Goal: Task Accomplishment & Management: Use online tool/utility

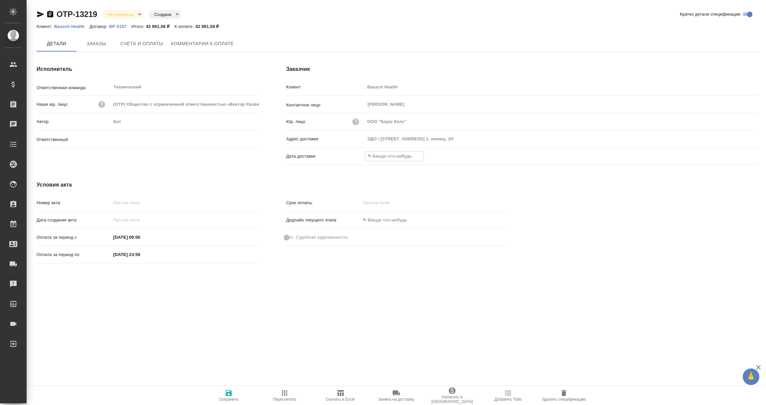
click at [385, 155] on input "text" at bounding box center [394, 156] width 58 height 10
type input "Никифорова Валерия"
click at [739, 158] on icon "button" at bounding box center [740, 156] width 8 height 8
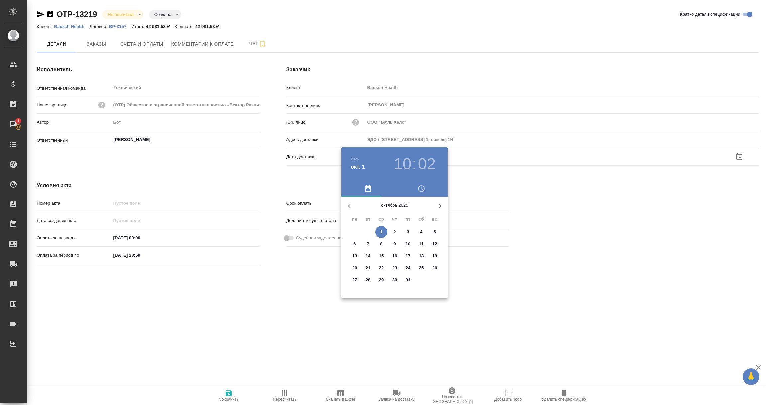
click at [380, 230] on p "1" at bounding box center [381, 232] width 2 height 7
type input "01.10.2025 10:02"
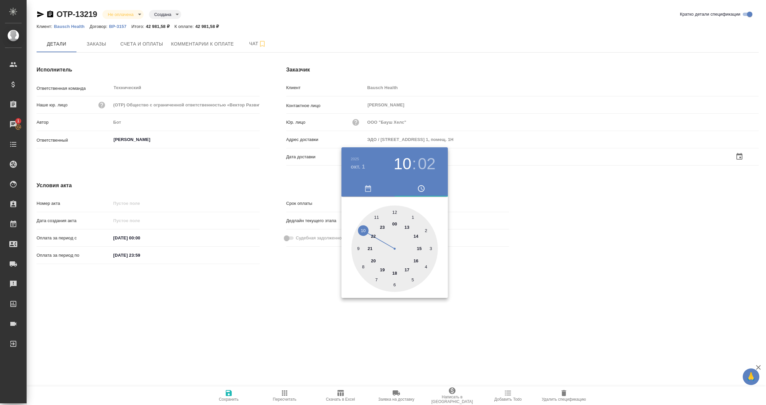
click at [288, 278] on div at bounding box center [383, 202] width 766 height 405
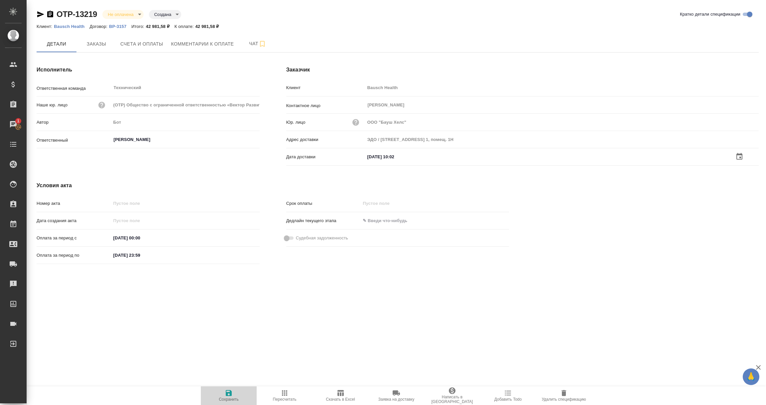
click at [227, 390] on icon "button" at bounding box center [229, 393] width 6 height 6
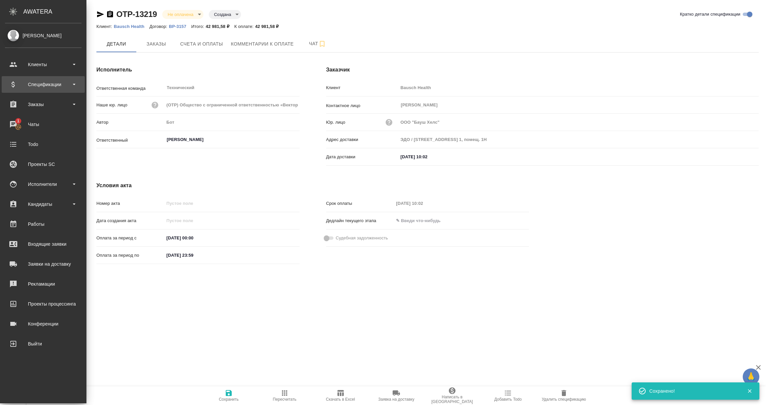
click at [45, 90] on div "Спецификации" at bounding box center [43, 84] width 83 height 17
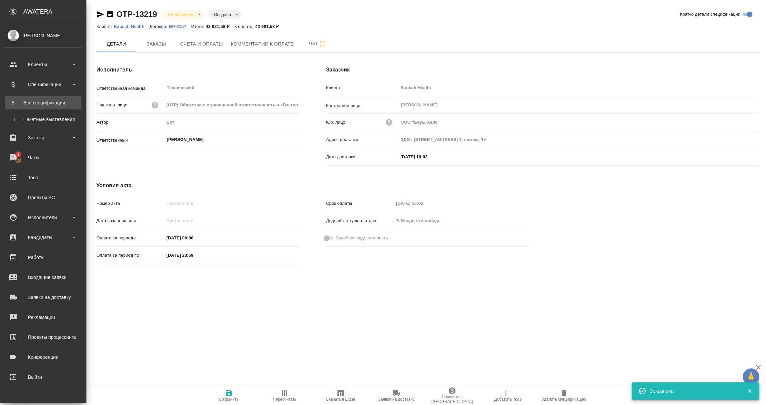
click at [42, 105] on div "Все спецификации" at bounding box center [43, 102] width 70 height 7
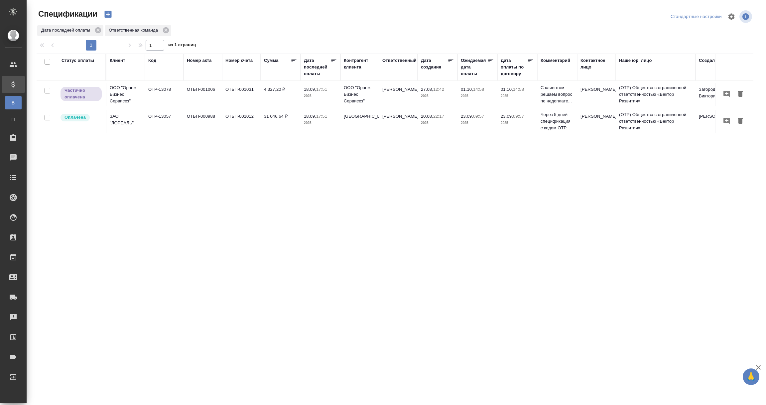
click at [313, 70] on div "Дата последней оплаты" at bounding box center [317, 67] width 27 height 20
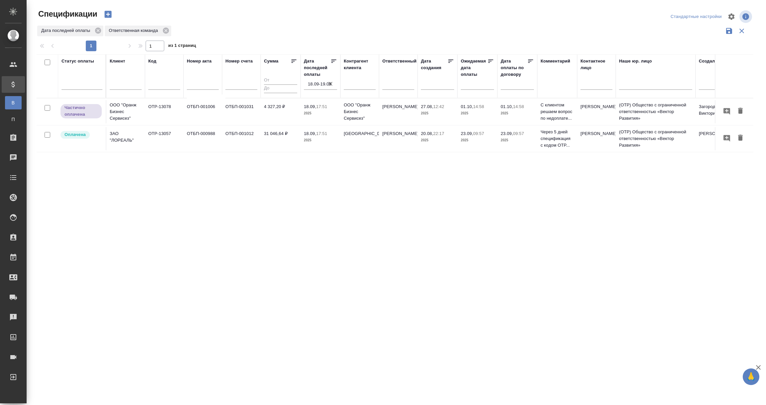
click at [316, 85] on input "18.09-19.09" at bounding box center [322, 83] width 29 height 9
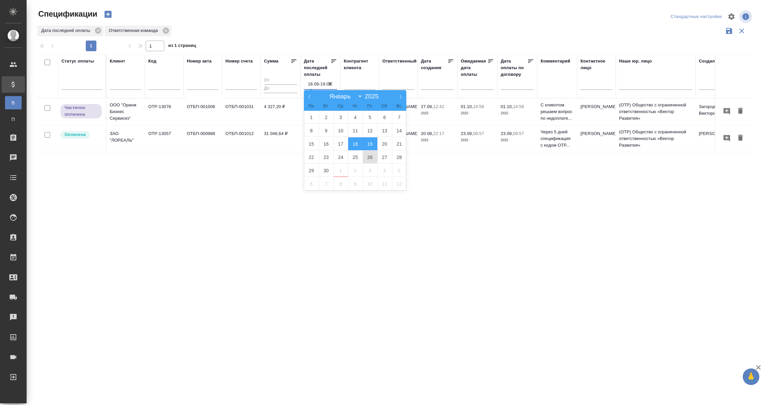
click at [369, 158] on span "26" at bounding box center [370, 157] width 15 height 13
click at [382, 158] on span "27" at bounding box center [384, 157] width 15 height 13
type div "2025-09-25T21:00:00.000Z — 2025-09-26T21:00:00.000Z"
type input "26.09-27.09"
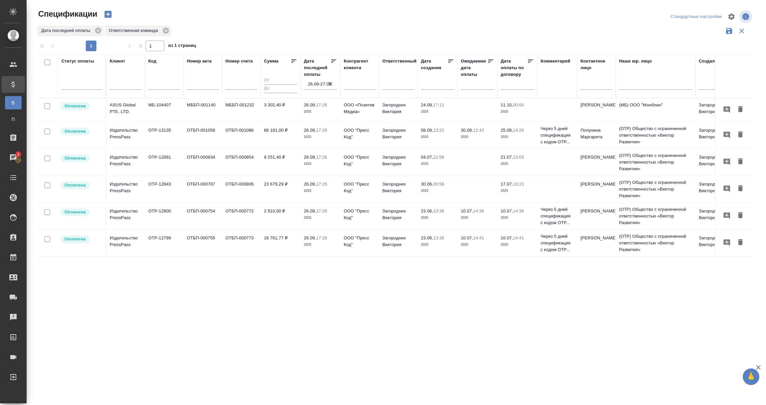
click at [163, 247] on td "OTP-12799" at bounding box center [164, 242] width 39 height 23
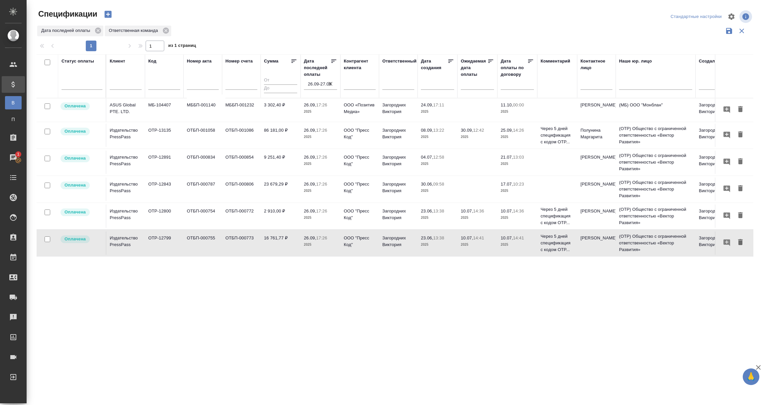
click at [163, 247] on td "OTP-12799" at bounding box center [164, 242] width 39 height 23
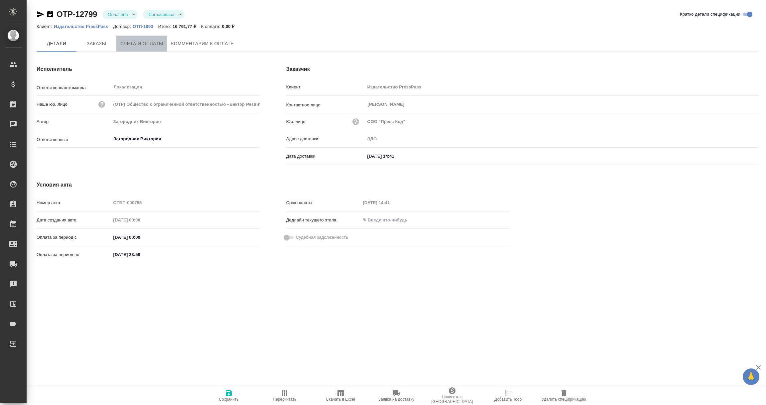
click at [135, 48] on button "Счета и оплаты" at bounding box center [141, 44] width 51 height 16
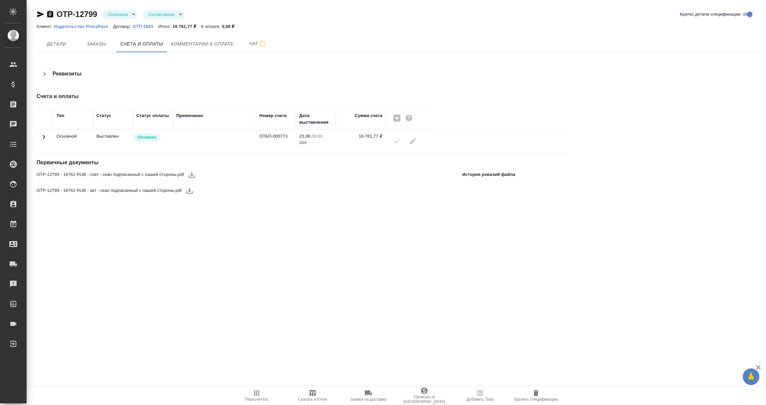
click at [46, 138] on icon at bounding box center [44, 137] width 8 height 8
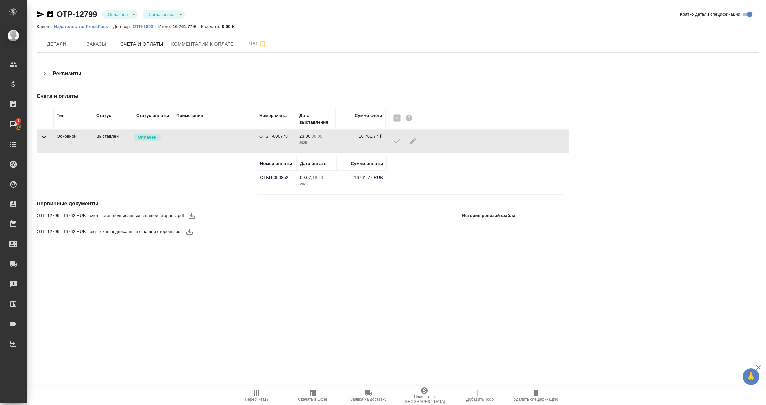
click at [37, 12] on icon "button" at bounding box center [40, 14] width 7 height 6
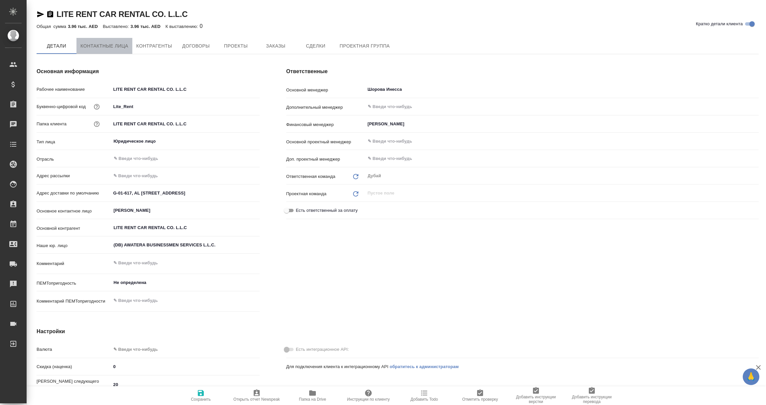
click at [101, 47] on span "Контактные лица" at bounding box center [104, 46] width 48 height 8
select select "RU"
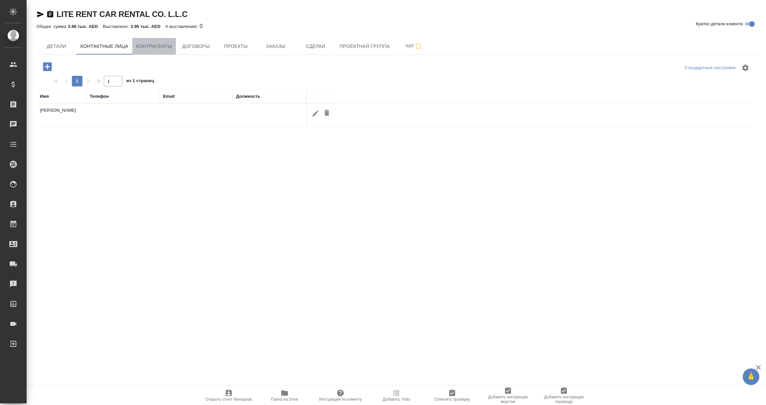
click at [150, 43] on span "Контрагенты" at bounding box center [154, 46] width 36 height 8
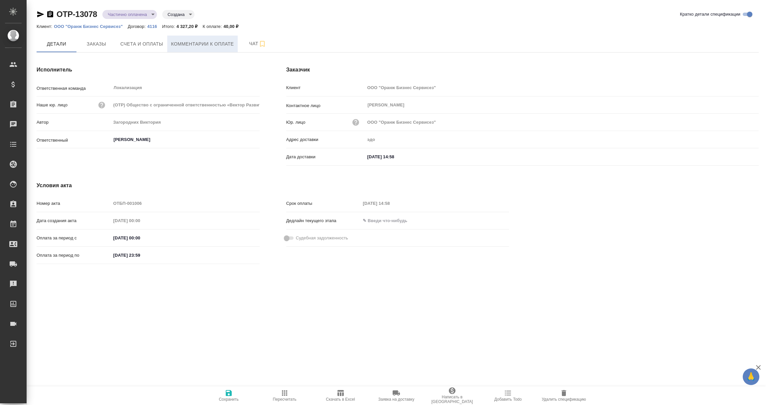
click at [198, 41] on span "Комментарии к оплате" at bounding box center [202, 44] width 63 height 8
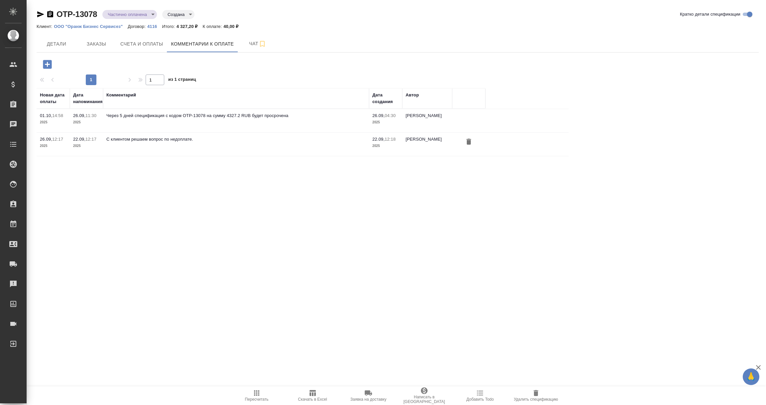
click at [49, 65] on icon "button" at bounding box center [47, 64] width 9 height 9
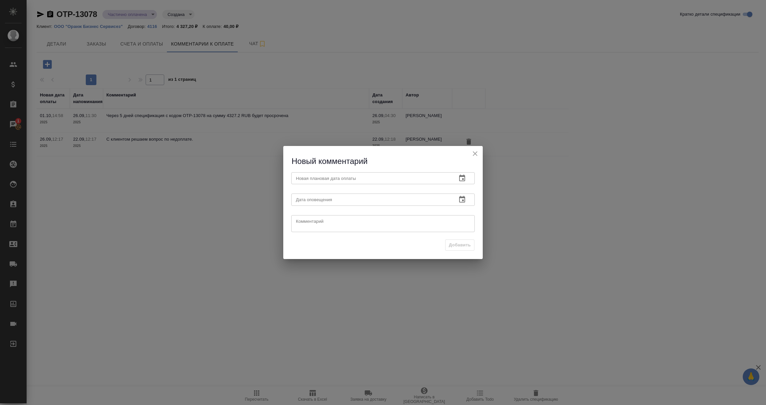
click at [461, 179] on icon "button" at bounding box center [462, 178] width 8 height 8
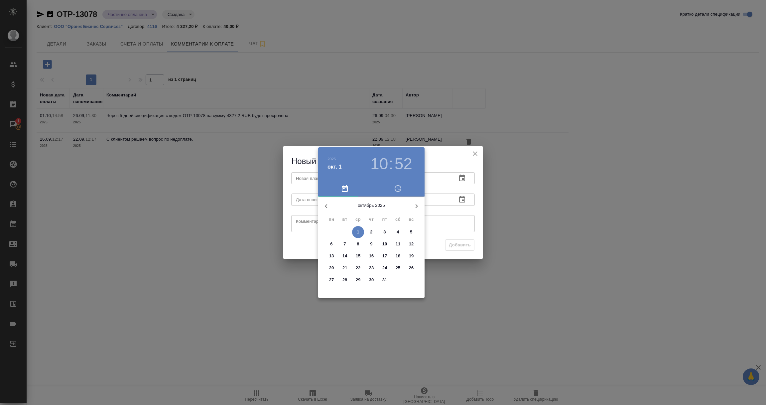
click at [371, 231] on p "2" at bounding box center [371, 232] width 2 height 7
type input "02.10.2025 10:52"
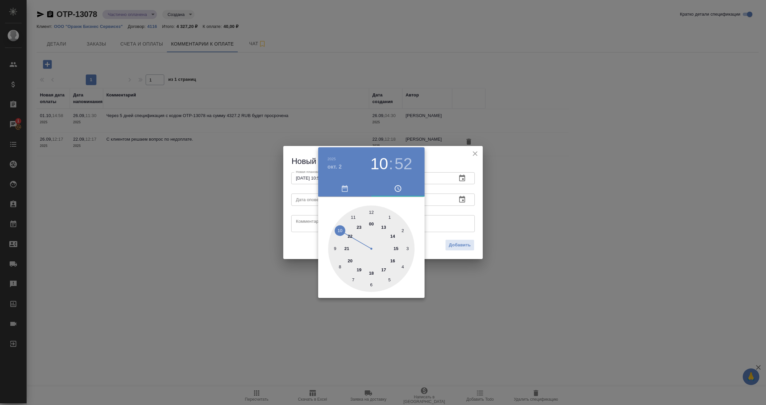
click at [436, 218] on div at bounding box center [383, 202] width 766 height 405
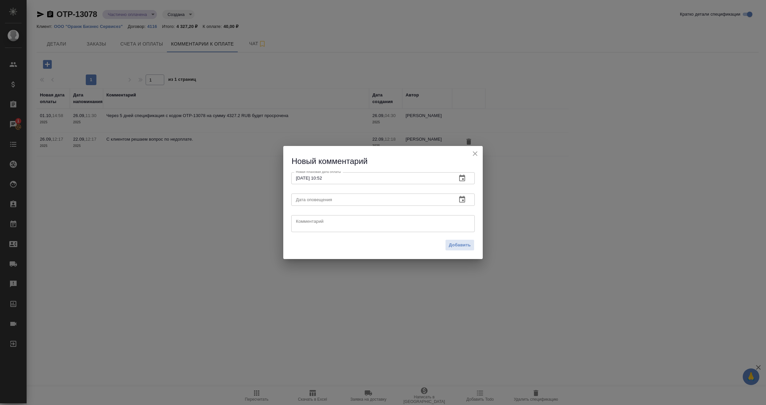
click at [464, 201] on icon "button" at bounding box center [462, 199] width 6 height 7
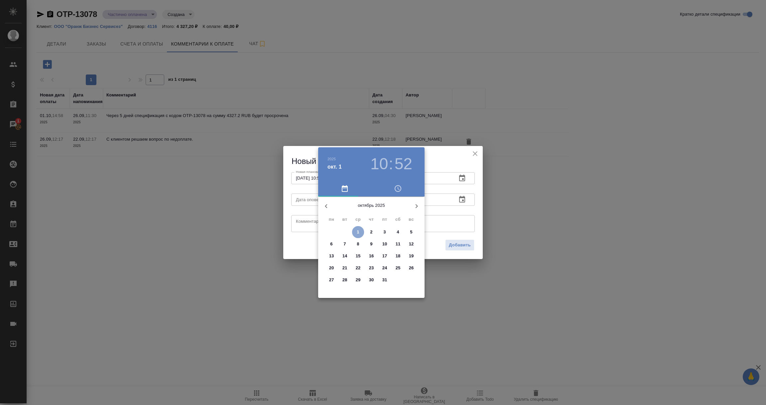
click at [358, 233] on p "1" at bounding box center [358, 232] width 2 height 7
type input "01.10.2025 10:52"
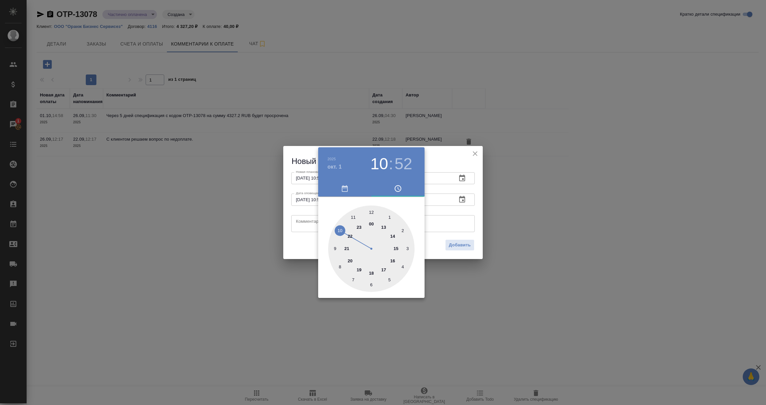
click at [304, 224] on div at bounding box center [383, 202] width 766 height 405
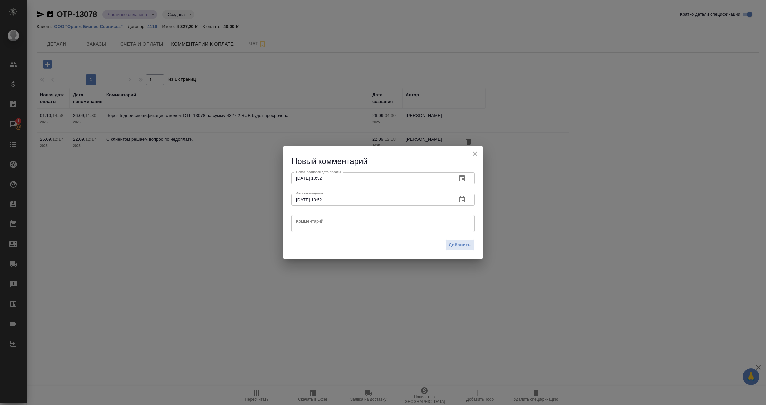
click at [454, 192] on button "button" at bounding box center [462, 200] width 16 height 16
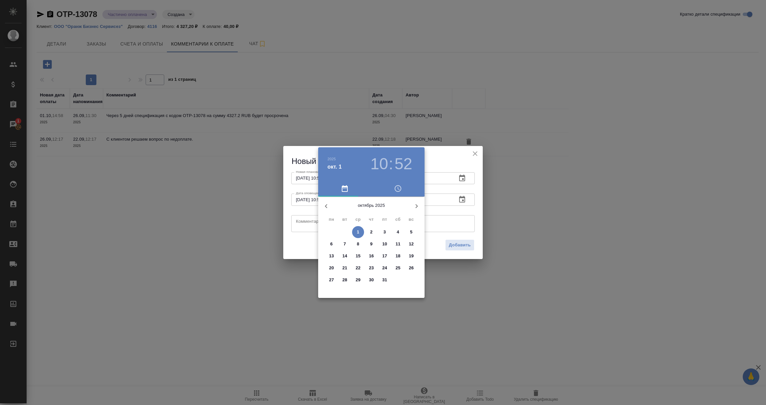
click at [332, 247] on button "6" at bounding box center [332, 244] width 12 height 12
type input "06.10.2025 10:52"
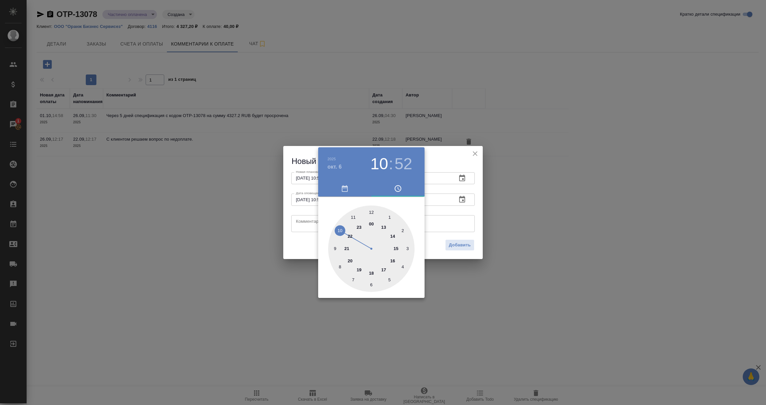
click at [309, 222] on div at bounding box center [383, 202] width 766 height 405
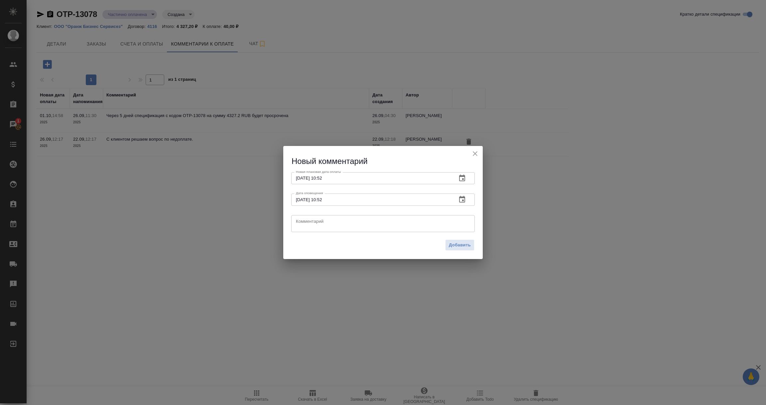
click at [309, 222] on textarea at bounding box center [383, 223] width 174 height 10
type textarea "Счет полностью оплачен, подтягиваем оплату в Тере."
click at [451, 250] on button "Добавить" at bounding box center [459, 245] width 29 height 12
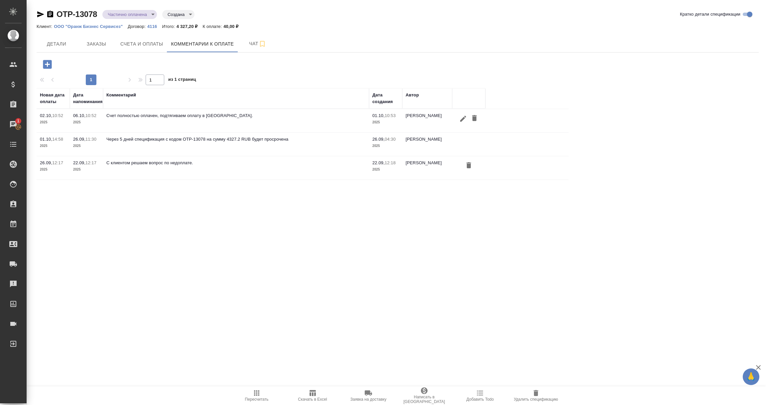
click at [462, 119] on icon "button" at bounding box center [463, 118] width 6 height 6
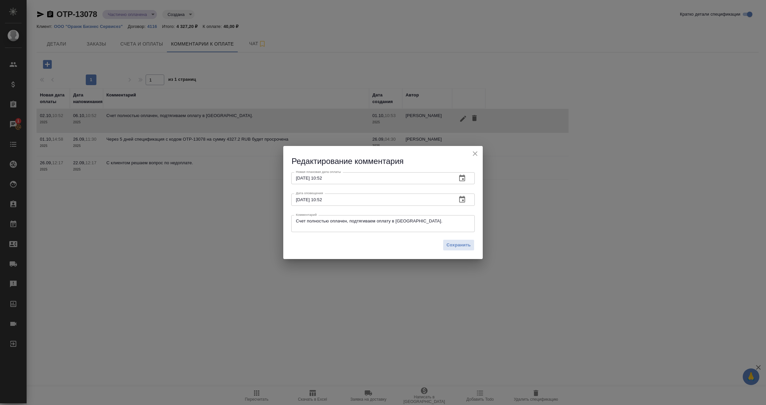
click at [461, 200] on icon "button" at bounding box center [462, 200] width 8 height 8
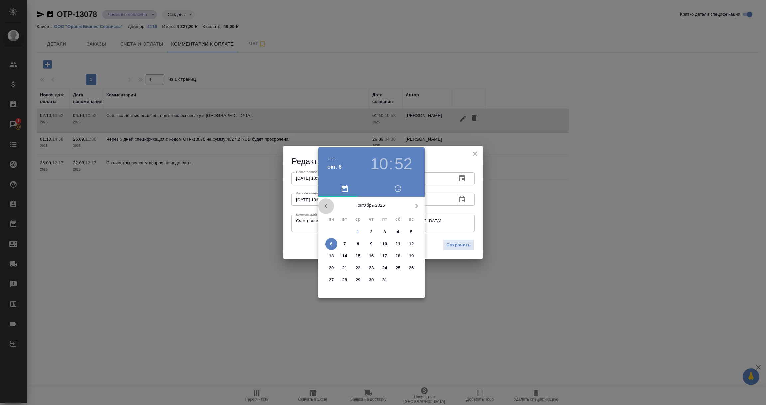
click at [324, 202] on icon "button" at bounding box center [326, 206] width 8 height 8
click at [416, 209] on icon "button" at bounding box center [417, 206] width 8 height 8
click at [358, 231] on p "1" at bounding box center [358, 232] width 2 height 7
type input "01.10.2025 10:52"
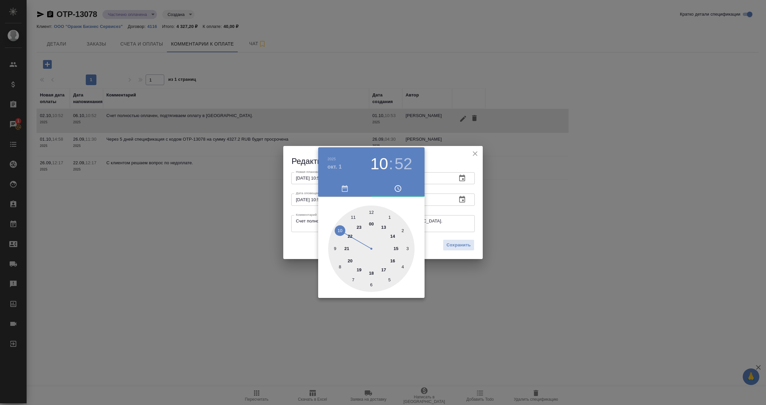
click at [452, 212] on div at bounding box center [383, 202] width 766 height 405
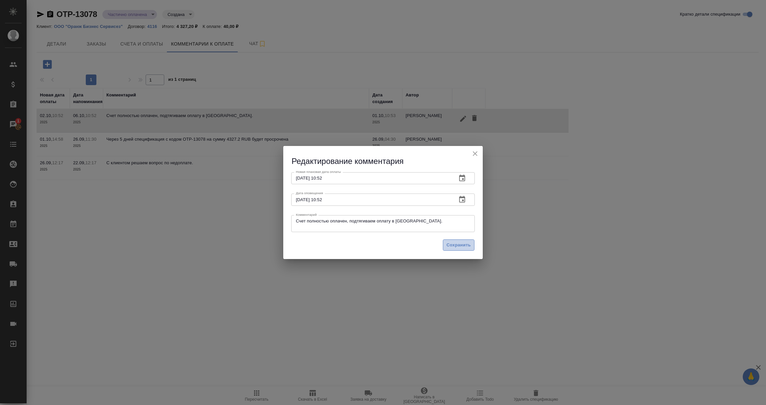
click at [453, 246] on span "Сохранить" at bounding box center [459, 245] width 24 height 8
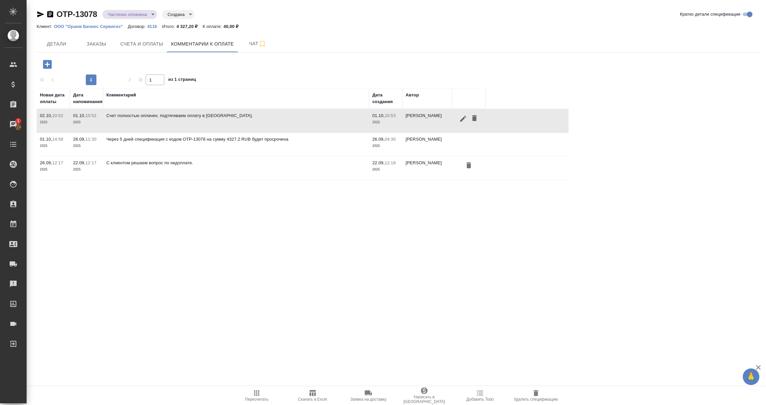
click at [235, 324] on div ".cls-1 fill:#fff; AWATERA Vorobyova Ekaterina Клиенты Спецификации Заказы 1 Чат…" at bounding box center [383, 202] width 766 height 405
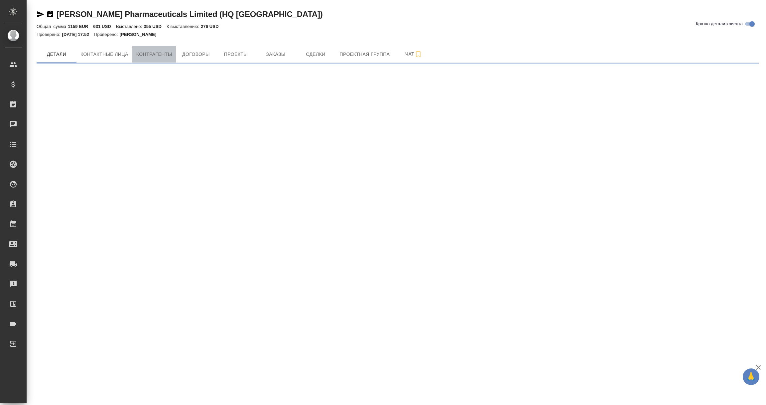
click at [152, 54] on span "Контрагенты" at bounding box center [154, 54] width 36 height 8
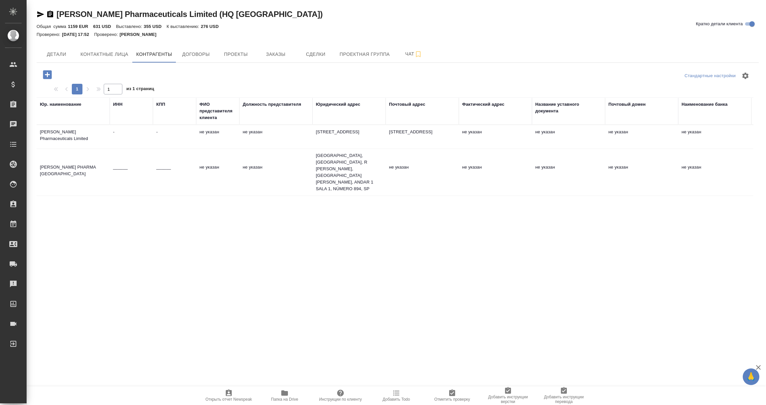
click at [78, 167] on td "[PERSON_NAME] PHARMA [GEOGRAPHIC_DATA]" at bounding box center [73, 172] width 73 height 23
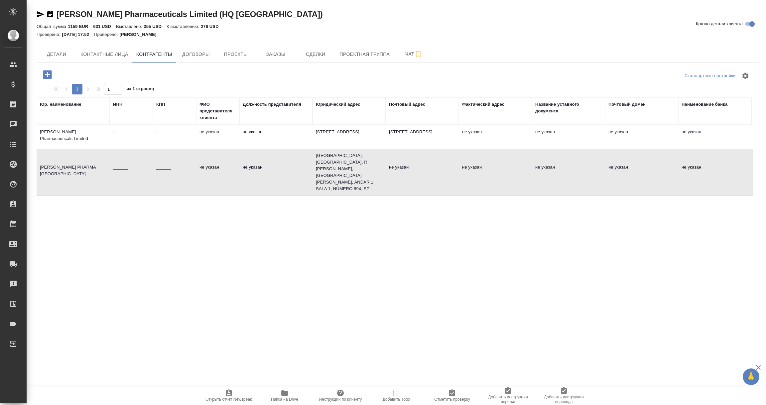
click at [78, 167] on td "[PERSON_NAME] PHARMA [GEOGRAPHIC_DATA]" at bounding box center [73, 172] width 73 height 23
type textarea "[PERSON_NAME] PHARMA [GEOGRAPHIC_DATA]"
type input "______"
type textarea "REPÚBLICA FEDERATIVA DO BRASIL, SÃO PAULO, R BARALDI, SAO CAETANO DO SUL, ANDAR…"
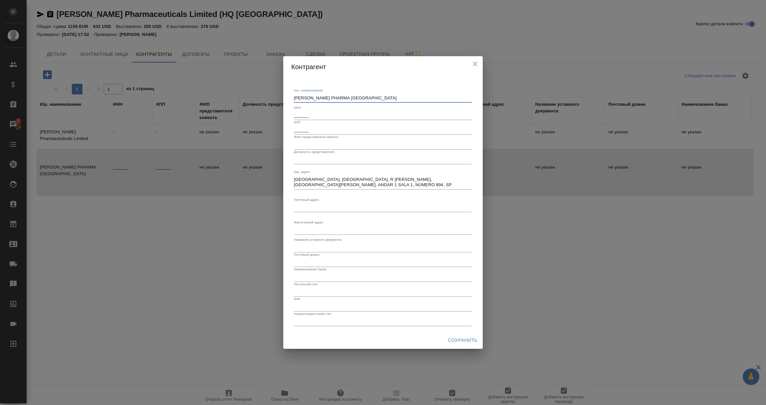
drag, startPoint x: 294, startPoint y: 98, endPoint x: 357, endPoint y: 97, distance: 63.2
click at [357, 97] on textarea "[PERSON_NAME] PHARMA [GEOGRAPHIC_DATA]" at bounding box center [383, 97] width 178 height 5
drag, startPoint x: 294, startPoint y: 179, endPoint x: 386, endPoint y: 183, distance: 91.6
click at [386, 183] on textarea "REPÚBLICA FEDERATIVA DO BRASIL, SÃO PAULO, R BARALDI, SAO CAETANO DO SUL, ANDAR…" at bounding box center [383, 182] width 178 height 10
click at [476, 64] on icon "close" at bounding box center [475, 64] width 5 height 5
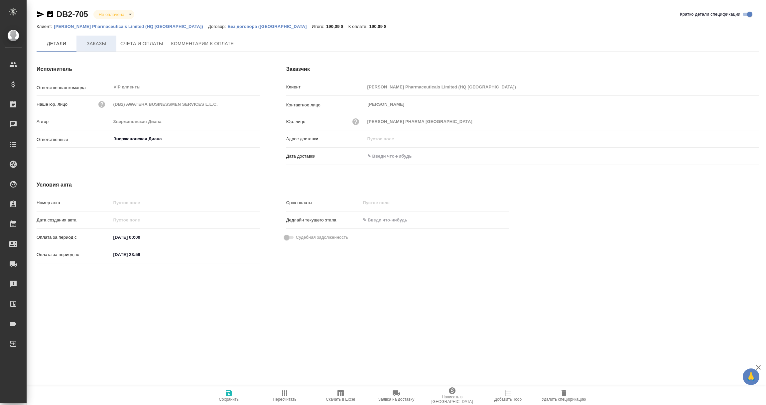
click at [94, 40] on span "Заказы" at bounding box center [96, 44] width 32 height 8
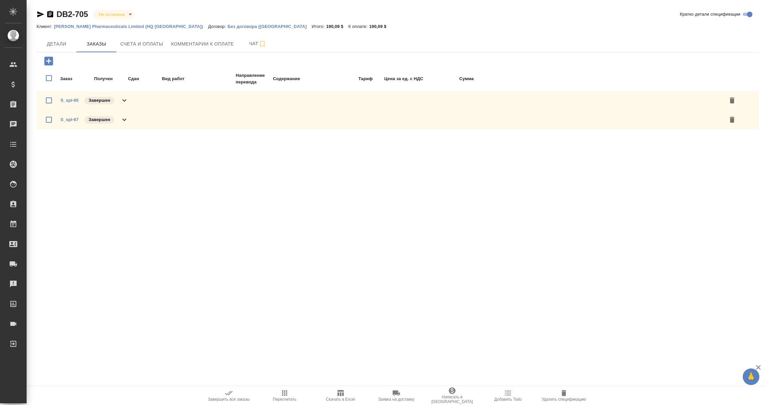
click at [122, 119] on icon at bounding box center [124, 120] width 8 height 8
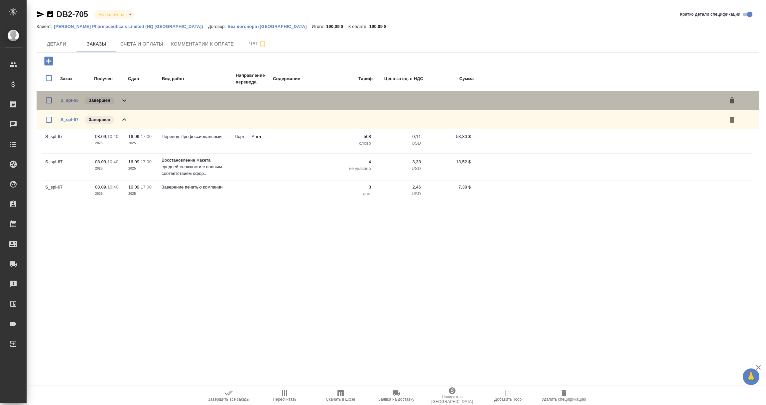
click at [121, 96] on div "S_spl-65 Завершен" at bounding box center [95, 100] width 68 height 9
